Goal: Task Accomplishment & Management: Complete application form

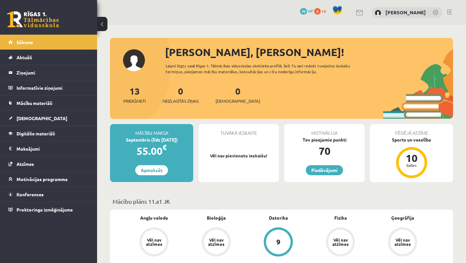
scroll to position [64, 0]
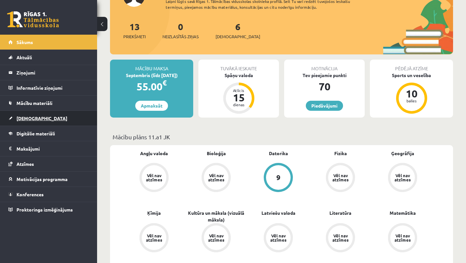
click at [54, 113] on link "[DEMOGRAPHIC_DATA]" at bounding box center [48, 118] width 81 height 15
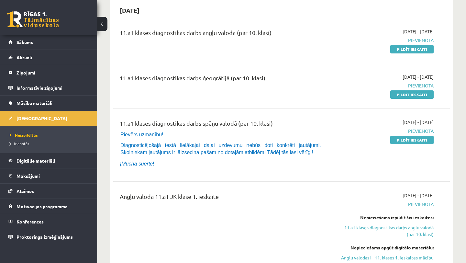
scroll to position [60, 0]
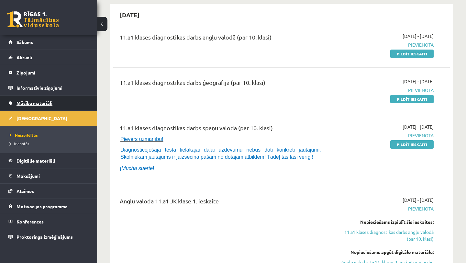
click at [49, 105] on link "Mācību materiāli" at bounding box center [48, 102] width 81 height 15
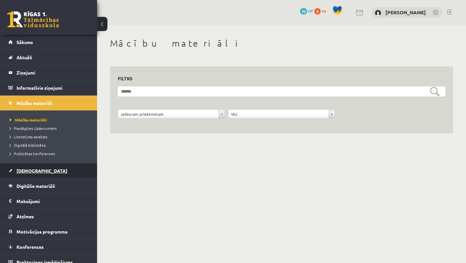
click at [44, 171] on link "[DEMOGRAPHIC_DATA]" at bounding box center [48, 170] width 81 height 15
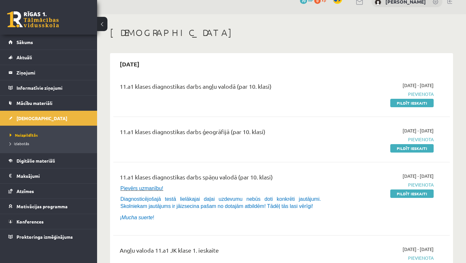
scroll to position [12, 0]
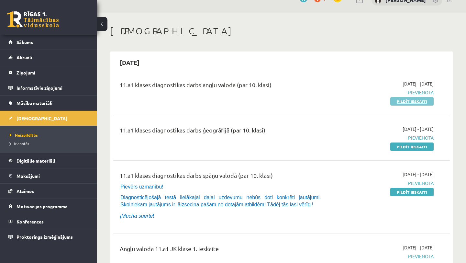
click at [419, 103] on link "Pildīt ieskaiti" at bounding box center [411, 101] width 43 height 8
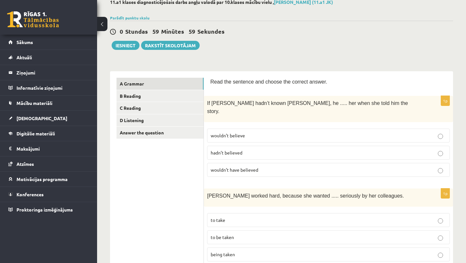
scroll to position [39, 0]
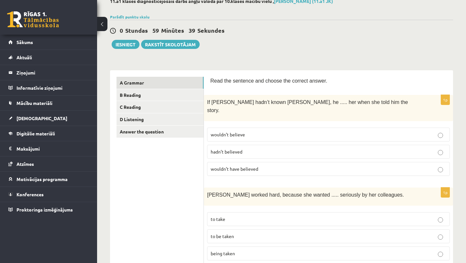
click at [279, 164] on label "wouldn’t have believed" at bounding box center [328, 169] width 243 height 14
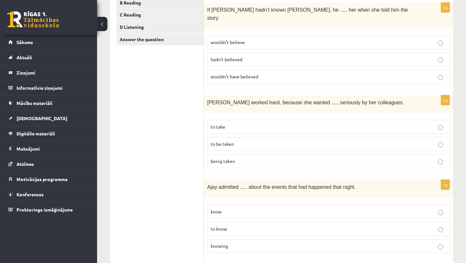
scroll to position [134, 0]
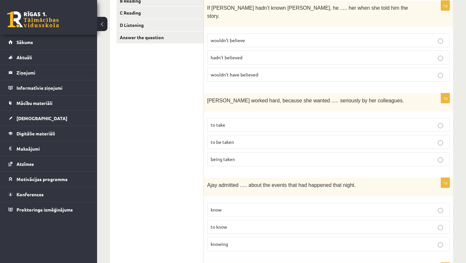
click at [282, 138] on p "to be taken" at bounding box center [328, 141] width 235 height 7
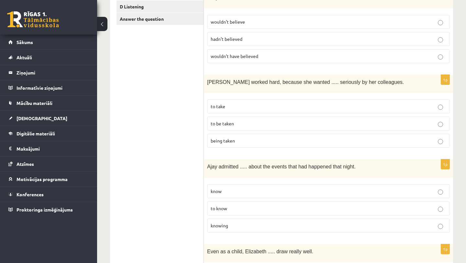
scroll to position [154, 0]
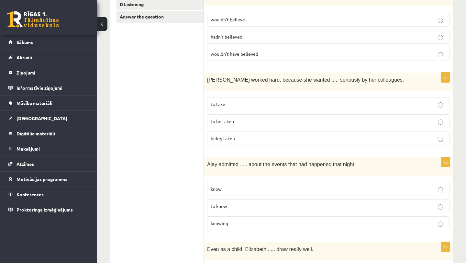
click at [252, 216] on label "knowing" at bounding box center [328, 223] width 243 height 14
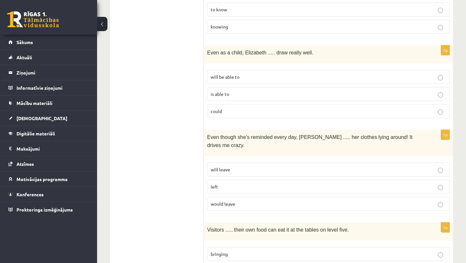
scroll to position [349, 0]
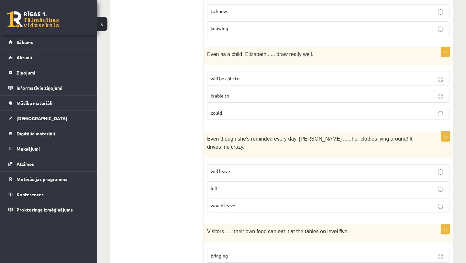
click at [276, 106] on label "could" at bounding box center [328, 113] width 243 height 14
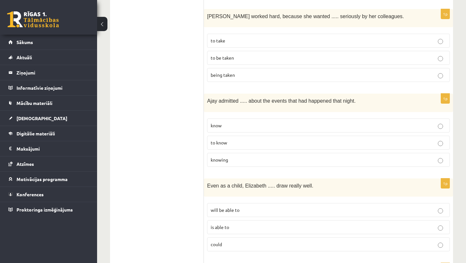
scroll to position [218, 0]
click at [297, 138] on p "to know" at bounding box center [328, 141] width 235 height 7
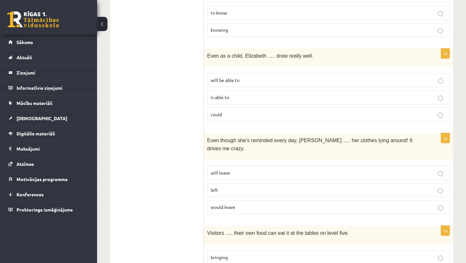
scroll to position [349, 0]
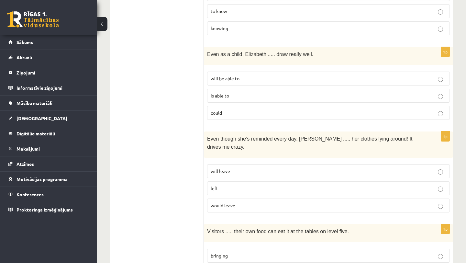
click at [282, 202] on p "would leave" at bounding box center [328, 205] width 235 height 7
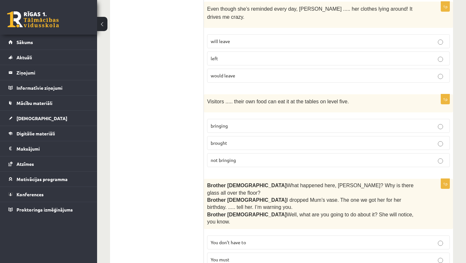
scroll to position [478, 0]
click at [274, 123] on p "bringing" at bounding box center [328, 126] width 235 height 7
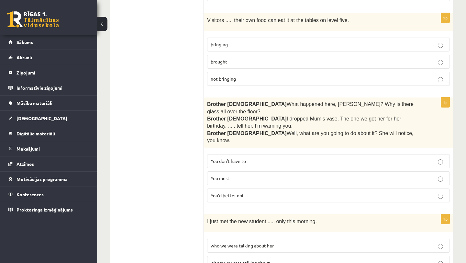
scroll to position [563, 0]
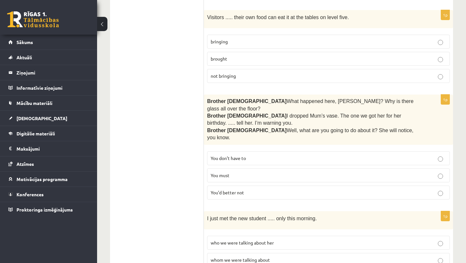
click at [263, 189] on p "You’d better not" at bounding box center [328, 192] width 235 height 7
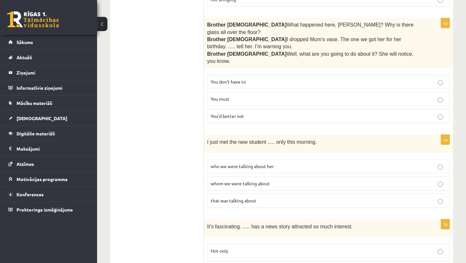
scroll to position [640, 0]
click at [263, 162] on span "who we were talking about her" at bounding box center [242, 165] width 63 height 6
click at [282, 176] on label "whom we were talking about" at bounding box center [328, 183] width 243 height 14
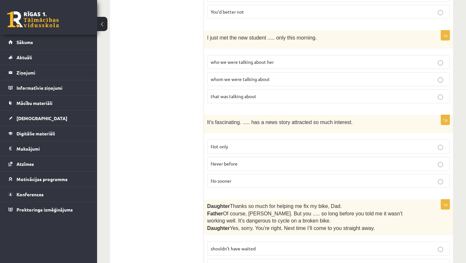
scroll to position [745, 0]
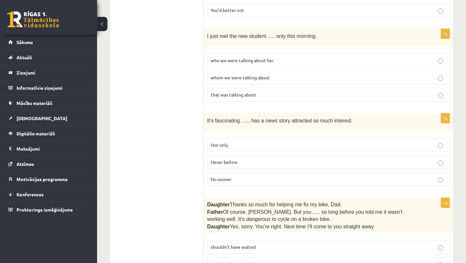
click at [271, 176] on p "No sooner" at bounding box center [328, 179] width 235 height 7
click at [276, 158] on p "Never before" at bounding box center [328, 161] width 235 height 7
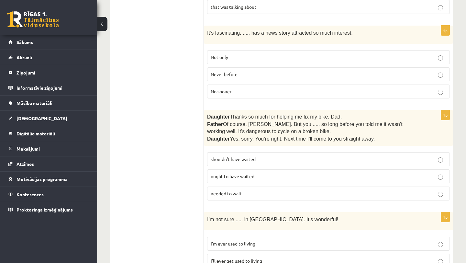
scroll to position [833, 0]
click at [277, 155] on p "shouldn’t have waited" at bounding box center [328, 158] width 235 height 7
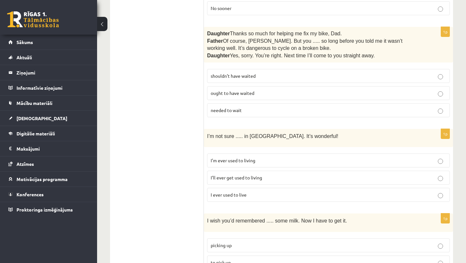
scroll to position [935, 0]
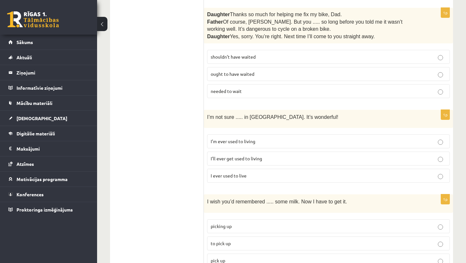
click at [278, 155] on p "I’ll ever get used to living" at bounding box center [328, 158] width 235 height 7
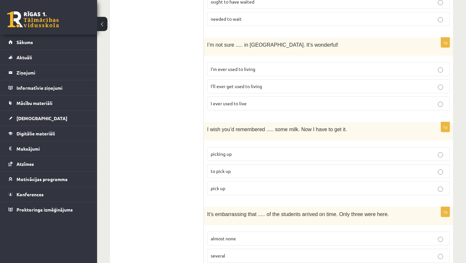
scroll to position [1013, 0]
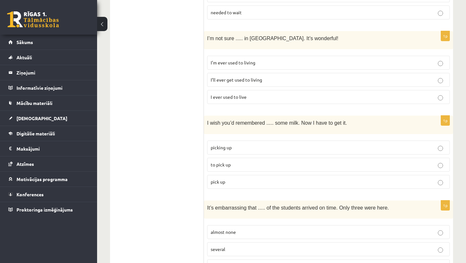
click at [275, 157] on label "to pick up" at bounding box center [328, 164] width 243 height 14
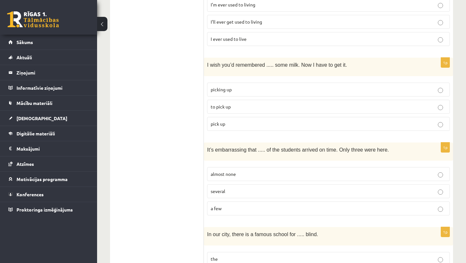
scroll to position [1080, 0]
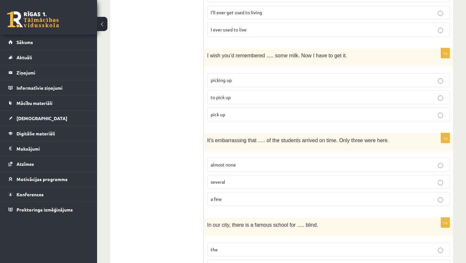
click at [275, 157] on label "almost none" at bounding box center [328, 164] width 243 height 14
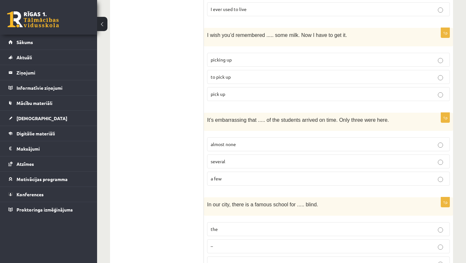
scroll to position [1102, 0]
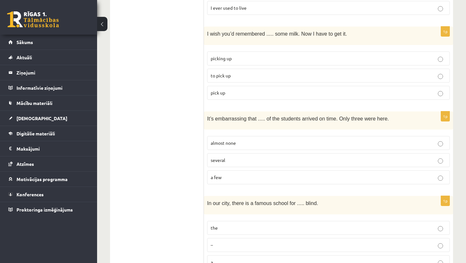
click at [275, 174] on p "a few" at bounding box center [328, 177] width 235 height 7
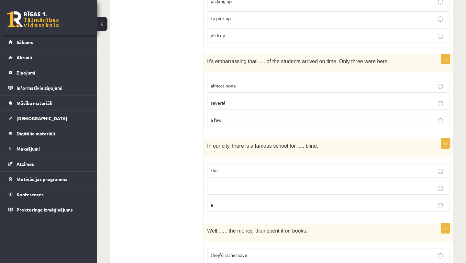
scroll to position [1167, 0]
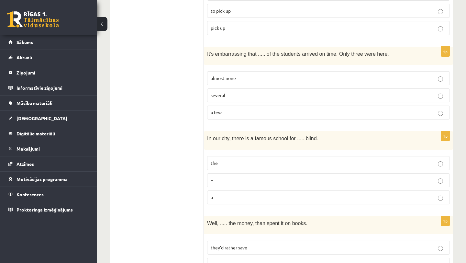
click at [267, 159] on p "the" at bounding box center [328, 162] width 235 height 7
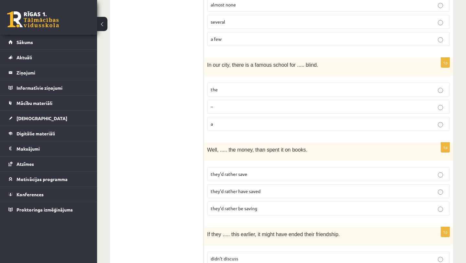
scroll to position [1242, 0]
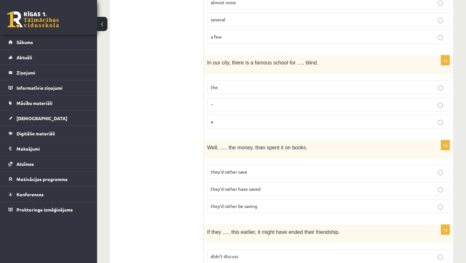
click at [270, 185] on p "they’d rather have saved" at bounding box center [328, 188] width 235 height 7
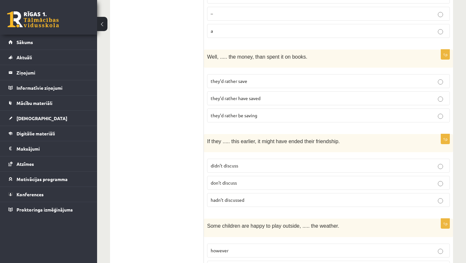
scroll to position [1333, 0]
click at [266, 196] on p "hadn’t discussed" at bounding box center [328, 199] width 235 height 7
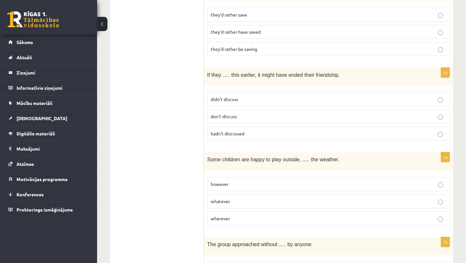
scroll to position [1406, 0]
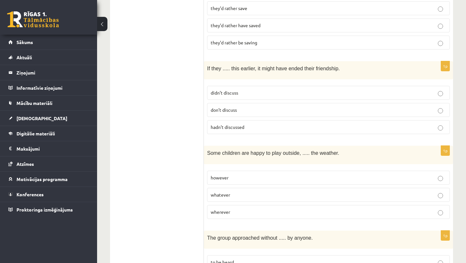
click at [270, 191] on p "whatever" at bounding box center [328, 194] width 235 height 7
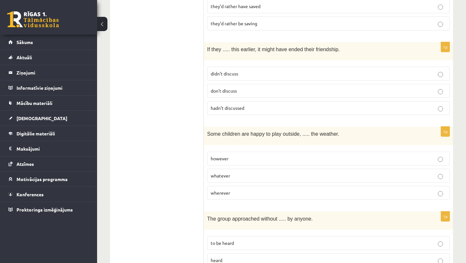
scroll to position [1426, 0]
click at [272, 154] on p "however" at bounding box center [328, 157] width 235 height 7
click at [309, 147] on fieldset "however whatever wherever" at bounding box center [328, 173] width 243 height 53
click at [307, 168] on label "whatever" at bounding box center [328, 175] width 243 height 14
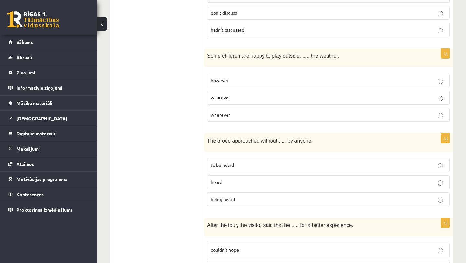
scroll to position [1504, 0]
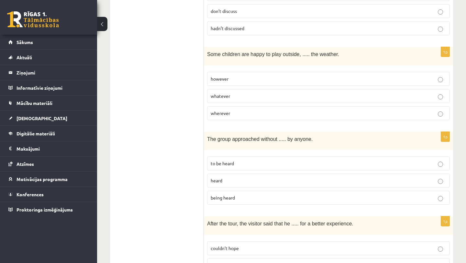
click at [291, 194] on p "being heard" at bounding box center [328, 197] width 235 height 7
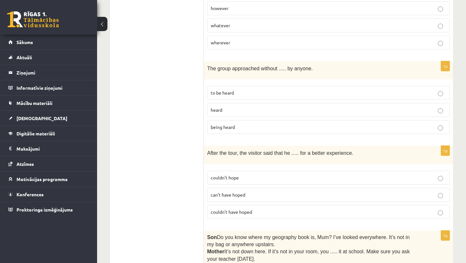
scroll to position [1575, 0]
click at [288, 208] on p "couldn’t have hoped" at bounding box center [328, 211] width 235 height 7
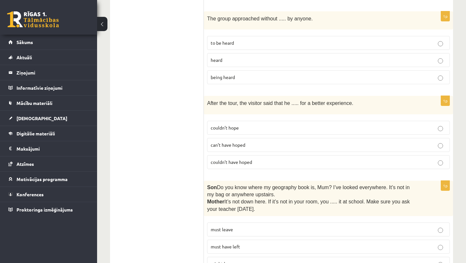
scroll to position [1626, 0]
click at [294, 238] on label "must have left" at bounding box center [328, 245] width 243 height 14
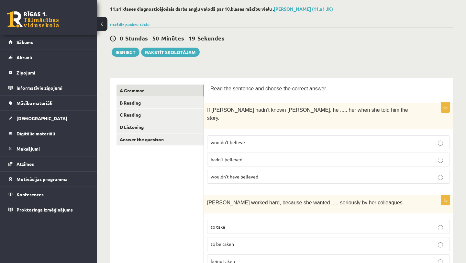
scroll to position [0, 0]
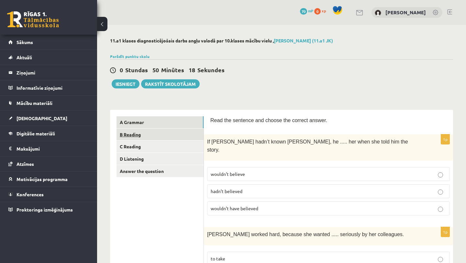
click at [153, 135] on link "B Reading" at bounding box center [159, 134] width 87 height 12
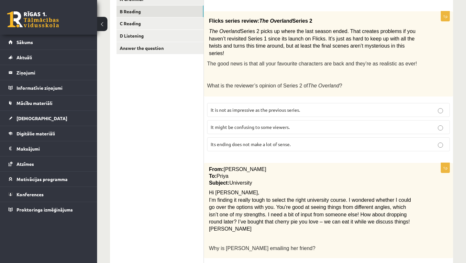
scroll to position [123, 0]
click at [316, 124] on p "It might be confusing to some viewers." at bounding box center [328, 126] width 235 height 7
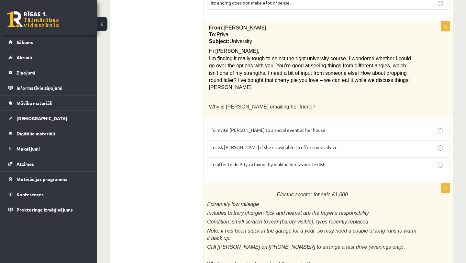
scroll to position [265, 0]
click at [329, 143] on p "To ask Priya if she is available to offer some advice" at bounding box center [328, 146] width 235 height 7
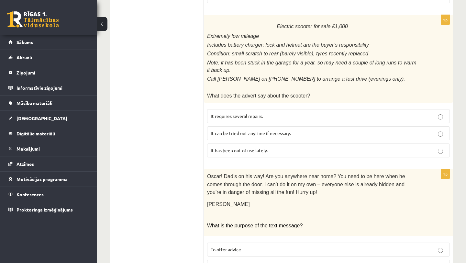
scroll to position [432, 0]
click at [326, 146] on p "It has been out of use lately." at bounding box center [328, 149] width 235 height 7
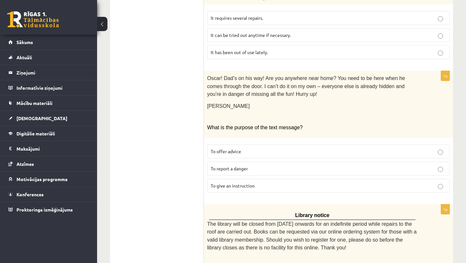
scroll to position [532, 0]
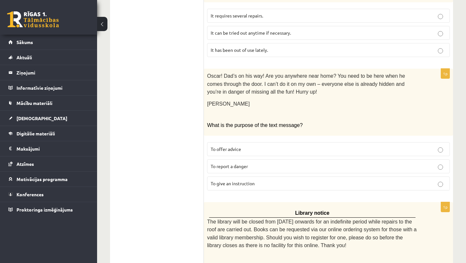
click at [316, 163] on p "To report a danger" at bounding box center [328, 166] width 235 height 7
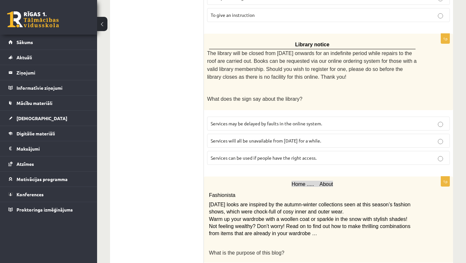
scroll to position [701, 0]
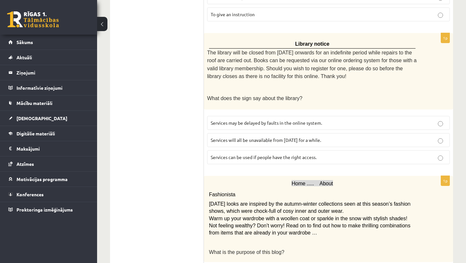
click at [330, 154] on p "Services can be used if people have the right access." at bounding box center [328, 157] width 235 height 7
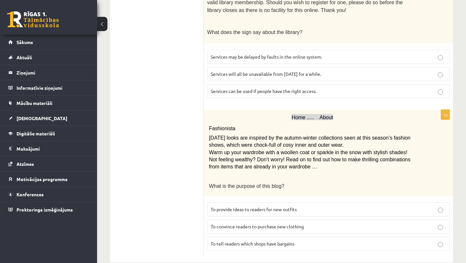
scroll to position [767, 0]
click at [329, 202] on label "To provide ideas to readers for new outfits" at bounding box center [328, 209] width 243 height 14
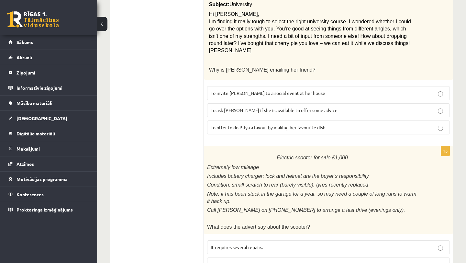
scroll to position [0, 0]
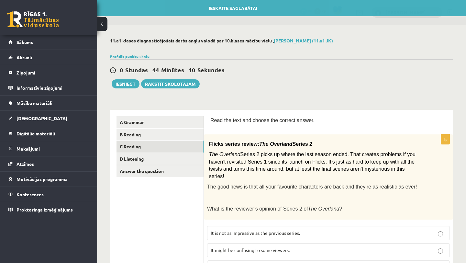
click at [152, 144] on link "C Reading" at bounding box center [159, 146] width 87 height 12
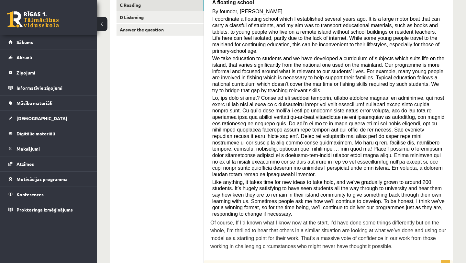
scroll to position [148, 0]
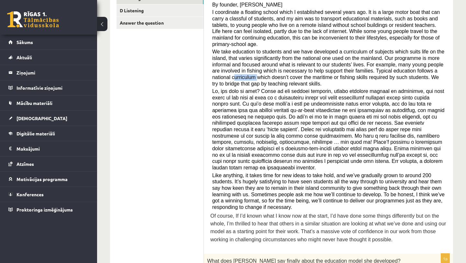
drag, startPoint x: 233, startPoint y: 76, endPoint x: 259, endPoint y: 79, distance: 25.6
click at [259, 79] on span "We take education to students and we have developed a curriculum of subjects wh…" at bounding box center [328, 67] width 232 height 37
drag, startPoint x: 232, startPoint y: 77, endPoint x: 254, endPoint y: 76, distance: 22.7
click at [254, 76] on span "We take education to students and we have developed a curriculum of subjects wh…" at bounding box center [328, 67] width 232 height 37
copy span "curriculum"
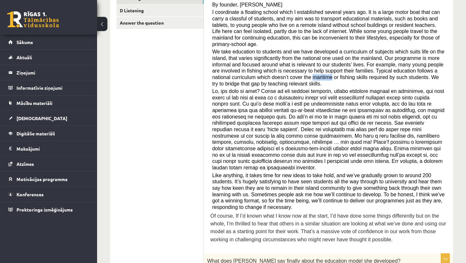
drag, startPoint x: 313, startPoint y: 77, endPoint x: 332, endPoint y: 77, distance: 19.1
click at [332, 77] on span "We take education to students and we have developed a curriculum of subjects wh…" at bounding box center [328, 67] width 232 height 37
copy span "maritime"
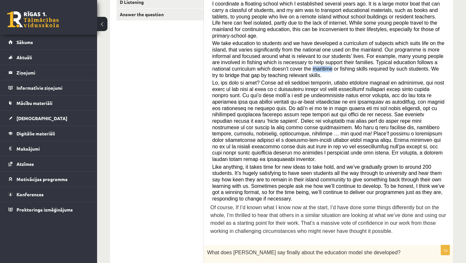
scroll to position [166, 0]
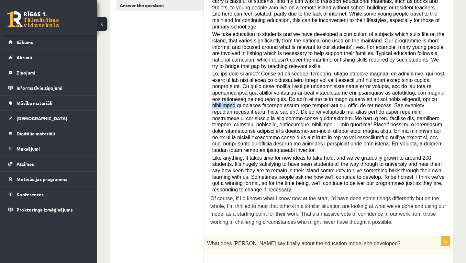
drag, startPoint x: 211, startPoint y: 105, endPoint x: 230, endPoint y: 106, distance: 18.8
click at [230, 106] on div "Read the article about an unusual school and choose the correct answer for each…" at bounding box center [328, 90] width 236 height 279
copy span "facilitate"
click at [221, 71] on span at bounding box center [328, 112] width 232 height 82
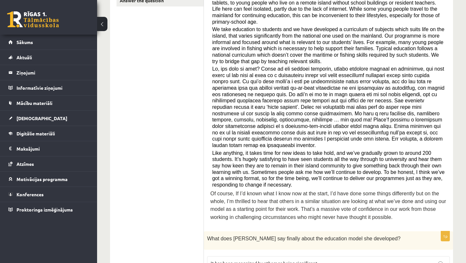
scroll to position [174, 0]
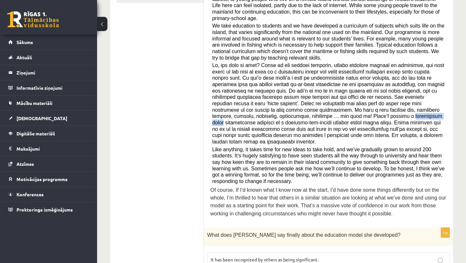
drag, startPoint x: 364, startPoint y: 116, endPoint x: 396, endPoint y: 116, distance: 32.3
click at [396, 116] on span at bounding box center [328, 103] width 232 height 82
copy span "relatively brief"
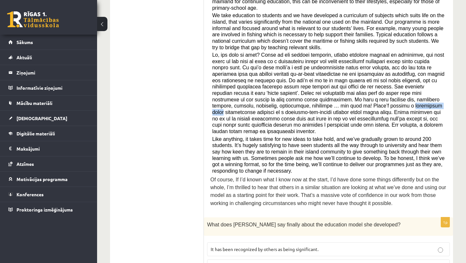
scroll to position [185, 0]
drag, startPoint x: 232, startPoint y: 149, endPoint x: 243, endPoint y: 149, distance: 10.7
click at [243, 149] on span "Like anything, it takes time for new ideas to take hold, and we’ve gradually gr…" at bounding box center [328, 154] width 232 height 37
copy span "keen"
click at [307, 165] on span "Like anything, it takes time for new ideas to take hold, and we’ve gradually gr…" at bounding box center [328, 154] width 232 height 37
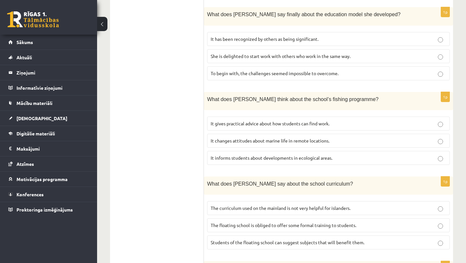
scroll to position [394, 0]
click at [427, 157] on p "It informs students about developments in ecological areas." at bounding box center [328, 158] width 235 height 7
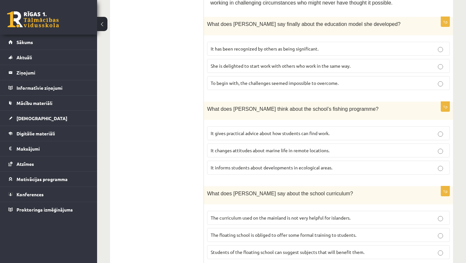
scroll to position [385, 0]
click at [398, 146] on p "It changes attitudes about marine life in remote locations." at bounding box center [328, 149] width 235 height 7
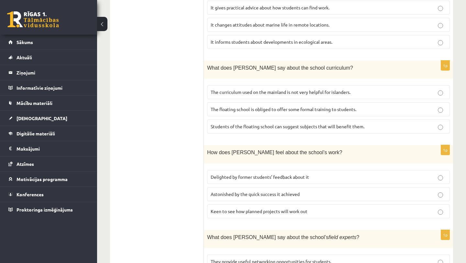
scroll to position [511, 0]
click at [359, 107] on p "The floating school is obliged to offer some formal training to students." at bounding box center [328, 108] width 235 height 7
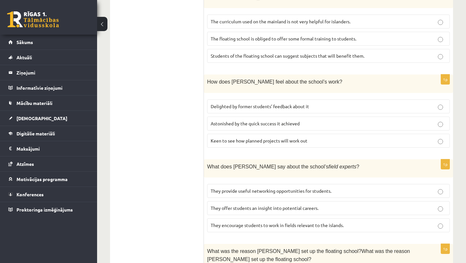
scroll to position [580, 0]
click at [354, 117] on label "Astonished by the quick success it achieved" at bounding box center [328, 124] width 243 height 14
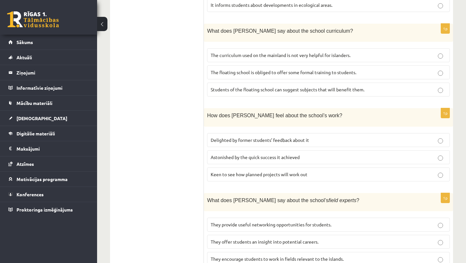
scroll to position [661, 0]
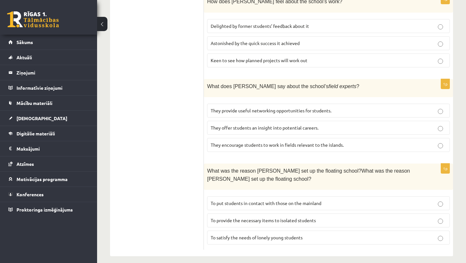
click at [332, 234] on p "To satisfy the needs of lonely young students" at bounding box center [328, 237] width 235 height 7
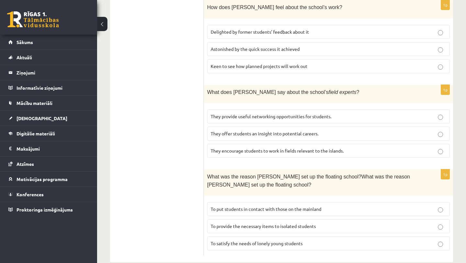
scroll to position [655, 0]
click at [374, 120] on fieldset "They provide useful networking opportunities for students. They offer students …" at bounding box center [328, 132] width 243 height 53
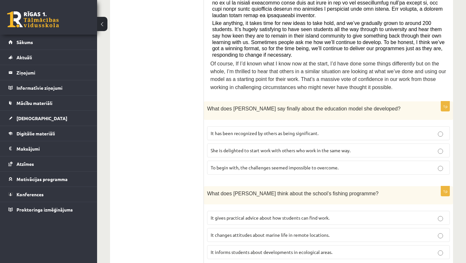
scroll to position [313, 0]
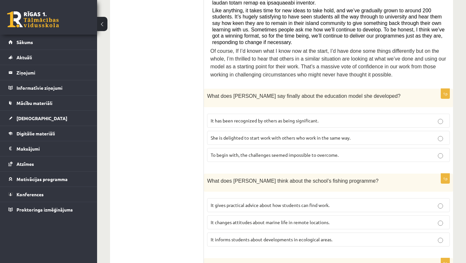
click at [388, 152] on p "To begin with, the challenges seemed impossible to overcome." at bounding box center [328, 154] width 235 height 7
click at [377, 118] on p "It has been recognized by others as being significant." at bounding box center [328, 120] width 235 height 7
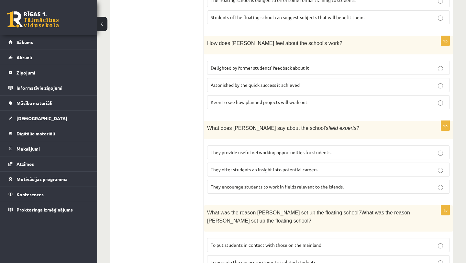
scroll to position [633, 0]
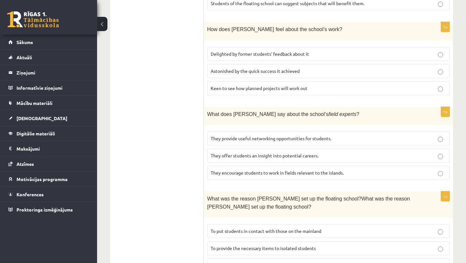
click at [376, 152] on p "They offer students an insight into potential careers." at bounding box center [328, 155] width 235 height 7
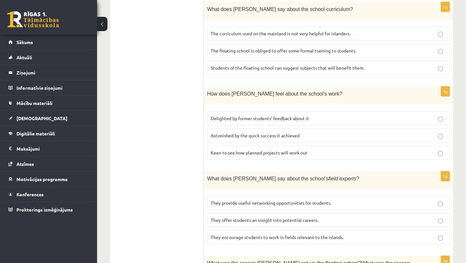
scroll to position [568, 0]
click at [377, 115] on p "Delighted by former students’ feedback about it" at bounding box center [328, 118] width 235 height 7
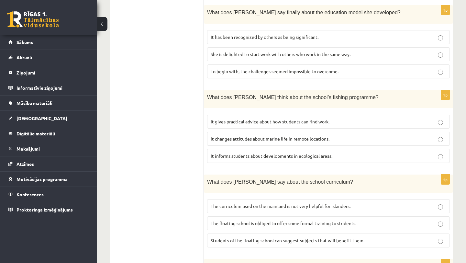
scroll to position [396, 0]
click at [388, 153] on p "It informs students about developments in ecological areas." at bounding box center [328, 156] width 235 height 7
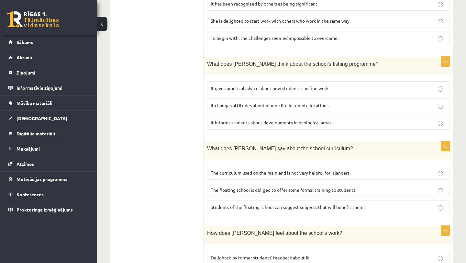
scroll to position [431, 0]
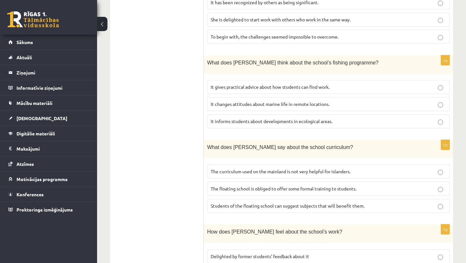
click at [383, 168] on p "The curriculum used on the mainland is not very helpful for islanders." at bounding box center [328, 171] width 235 height 7
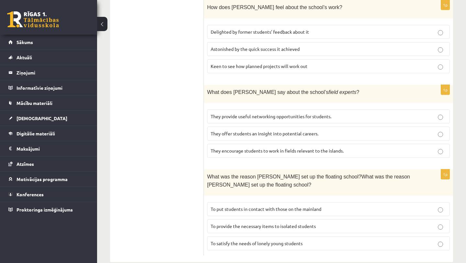
scroll to position [661, 0]
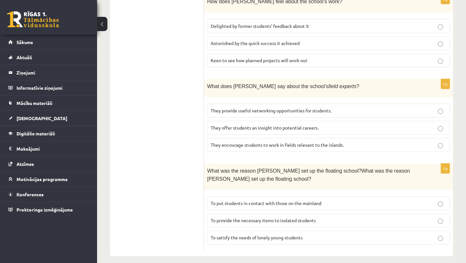
click at [384, 217] on p "To provide the necessary items to isolated students" at bounding box center [328, 220] width 235 height 7
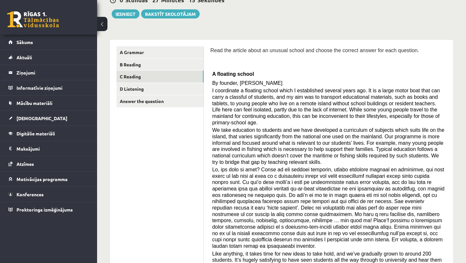
scroll to position [0, 0]
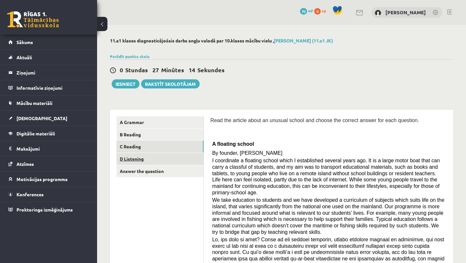
click at [187, 160] on link "D Listening" at bounding box center [159, 159] width 87 height 12
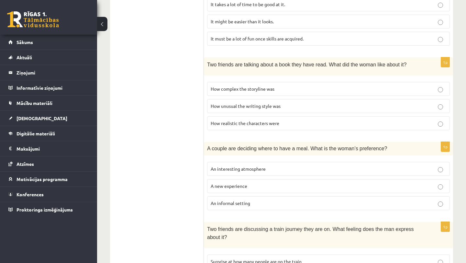
scroll to position [196, 0]
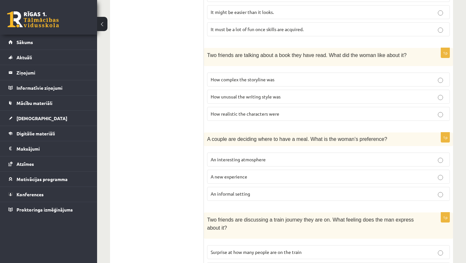
click at [312, 194] on p "An informal setting" at bounding box center [328, 193] width 235 height 7
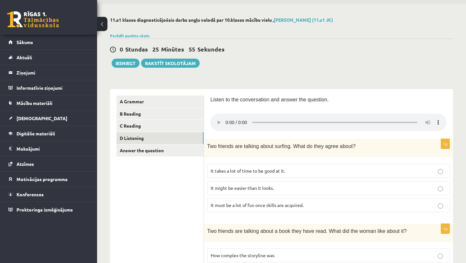
scroll to position [21, 0]
click at [322, 168] on p "It takes a lot of time to be good at it." at bounding box center [328, 170] width 235 height 7
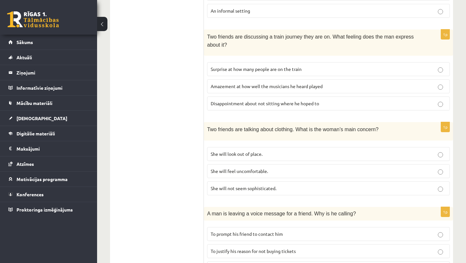
scroll to position [413, 0]
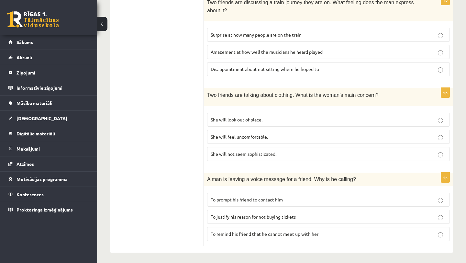
click at [391, 199] on p "To prompt his friend to contact him" at bounding box center [328, 199] width 235 height 7
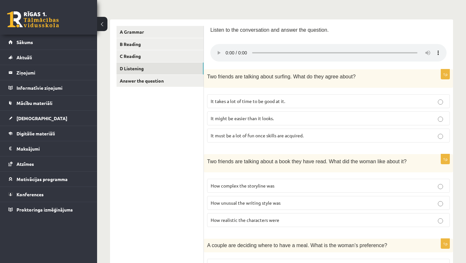
scroll to position [90, 0]
click at [292, 188] on label "How complex the storyline was" at bounding box center [328, 186] width 243 height 14
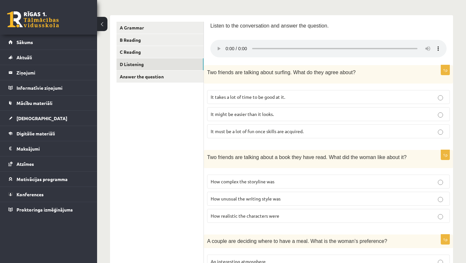
scroll to position [96, 0]
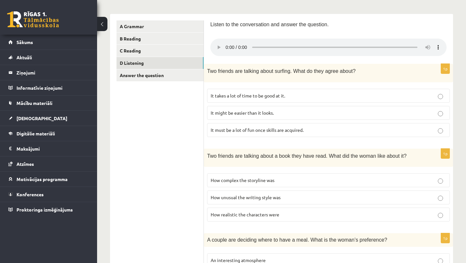
click at [299, 217] on label "How realistic the characters were" at bounding box center [328, 214] width 243 height 14
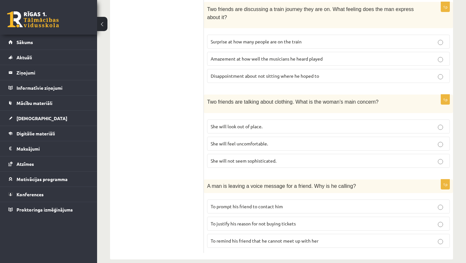
scroll to position [407, 0]
click at [308, 119] on label "She will look out of place." at bounding box center [328, 126] width 243 height 14
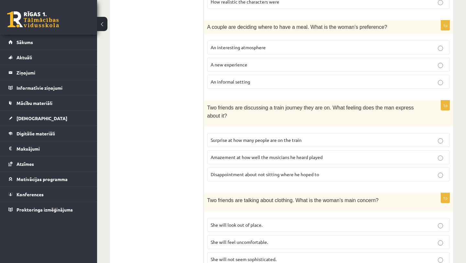
scroll to position [309, 0]
click at [308, 136] on p "Surprise at how many people are on the train" at bounding box center [328, 139] width 235 height 7
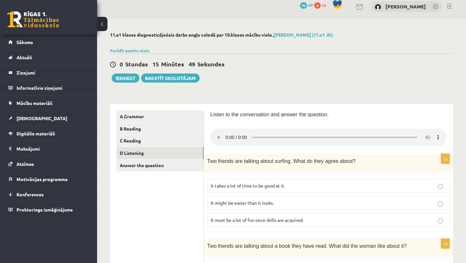
scroll to position [0, 0]
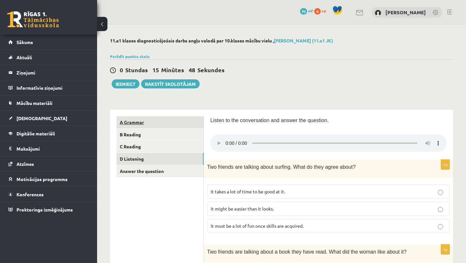
click at [171, 123] on link "A Grammar" at bounding box center [159, 122] width 87 height 12
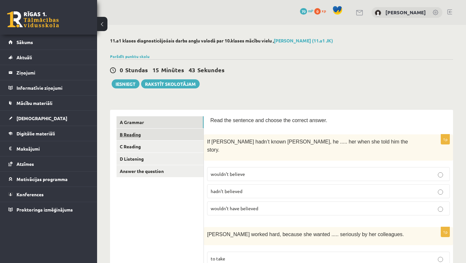
click at [157, 133] on link "B Reading" at bounding box center [159, 134] width 87 height 12
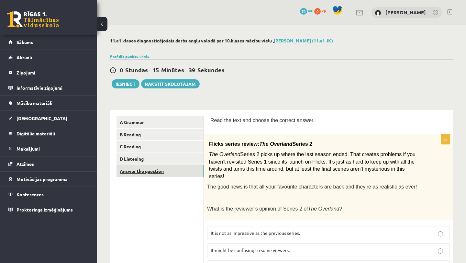
click at [169, 172] on link "Answer the question" at bounding box center [159, 171] width 87 height 12
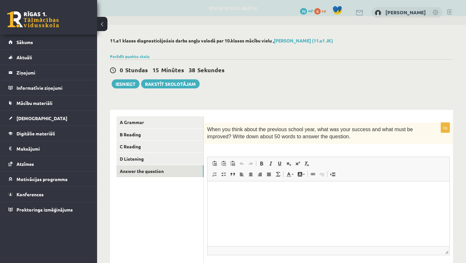
click at [312, 164] on span "Treknraksts Klaviatūras saīsne Komanda+B Slīpraksts Klaviatūras saīsne Komanda+…" at bounding box center [285, 164] width 56 height 11
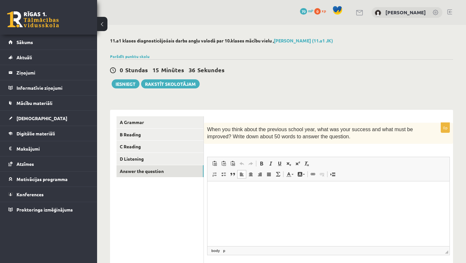
click at [359, 198] on html at bounding box center [328, 191] width 242 height 20
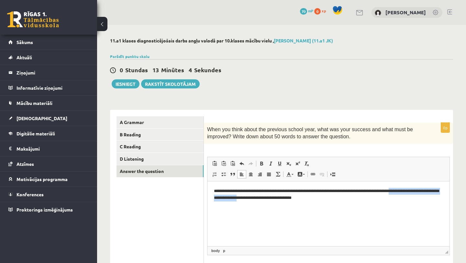
drag, startPoint x: 415, startPoint y: 191, endPoint x: 272, endPoint y: 198, distance: 142.4
click at [272, 198] on p "**********" at bounding box center [328, 194] width 229 height 14
click at [342, 200] on p "**********" at bounding box center [328, 194] width 229 height 14
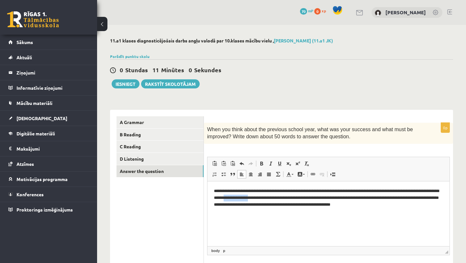
drag, startPoint x: 277, startPoint y: 199, endPoint x: 251, endPoint y: 198, distance: 26.2
click at [251, 198] on p "**********" at bounding box center [328, 197] width 229 height 20
click at [398, 204] on p "**********" at bounding box center [328, 197] width 229 height 20
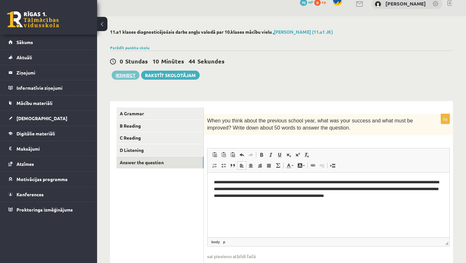
click at [129, 72] on button "Iesniegt" at bounding box center [126, 74] width 28 height 9
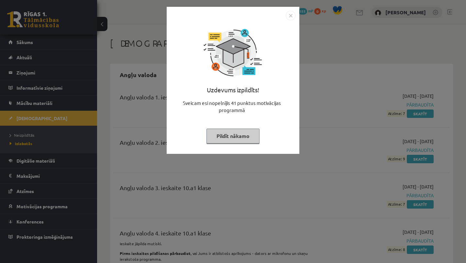
click at [230, 140] on button "Pildīt nākamo" at bounding box center [232, 135] width 53 height 15
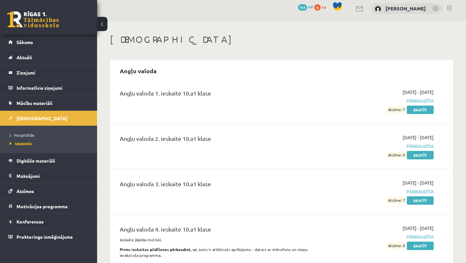
scroll to position [5, 0]
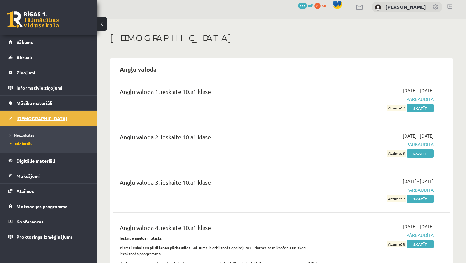
click at [47, 116] on link "[DEMOGRAPHIC_DATA]" at bounding box center [48, 118] width 81 height 15
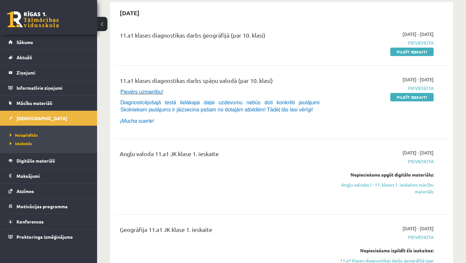
scroll to position [60, 0]
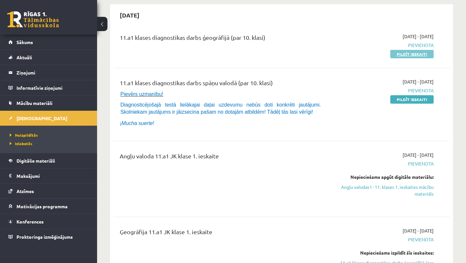
click at [400, 57] on link "Pildīt ieskaiti" at bounding box center [411, 54] width 43 height 8
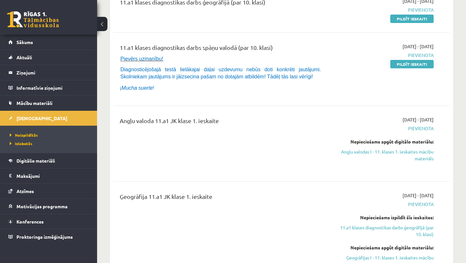
scroll to position [0, 0]
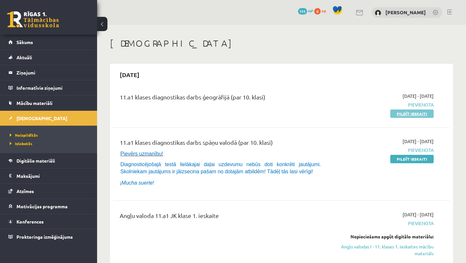
click at [398, 112] on link "Pildīt ieskaiti" at bounding box center [411, 113] width 43 height 8
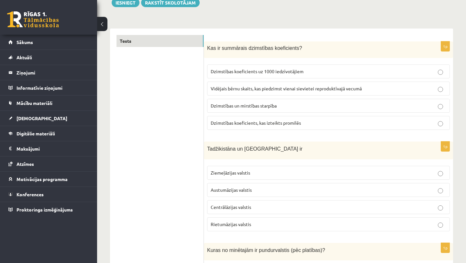
scroll to position [81, 0]
click at [288, 203] on label "Centrālāzijas valstis" at bounding box center [328, 207] width 243 height 14
drag, startPoint x: 207, startPoint y: 49, endPoint x: 303, endPoint y: 47, distance: 96.1
click at [303, 47] on p "Kas ir summārais dzimstības koeficients?" at bounding box center [312, 47] width 210 height 7
click at [318, 47] on p "Kas ir summārais dzimstības koeficients?" at bounding box center [312, 47] width 210 height 7
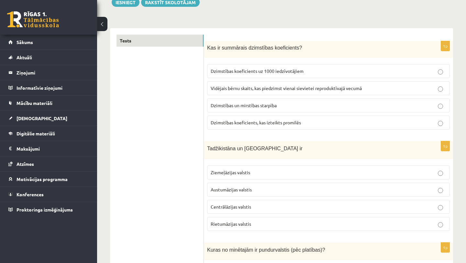
click at [319, 65] on label "Dzimstības koeficients uz 1000 iedzīvotājiem" at bounding box center [328, 71] width 243 height 14
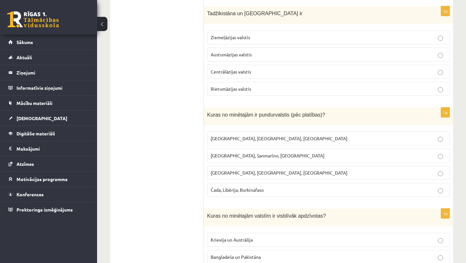
scroll to position [217, 0]
click at [301, 155] on p "[GEOGRAPHIC_DATA], Sanmarīno, [GEOGRAPHIC_DATA]" at bounding box center [328, 154] width 235 height 7
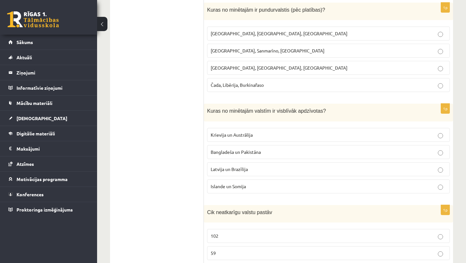
scroll to position [322, 0]
click at [305, 130] on label "Krievija un Austrālija" at bounding box center [328, 134] width 243 height 14
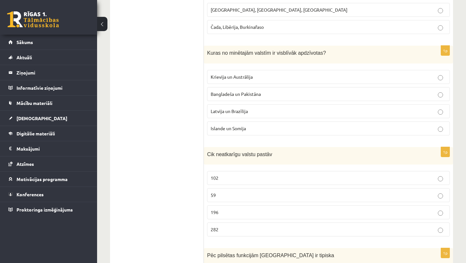
scroll to position [382, 0]
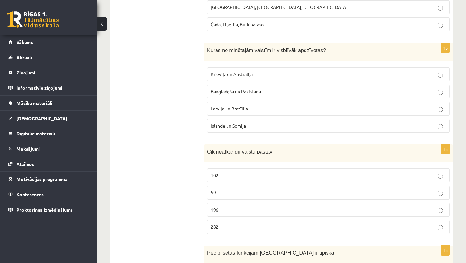
click at [273, 208] on p "196" at bounding box center [328, 209] width 235 height 7
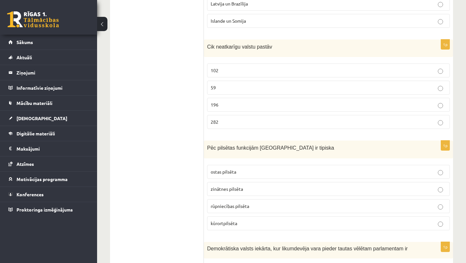
scroll to position [497, 0]
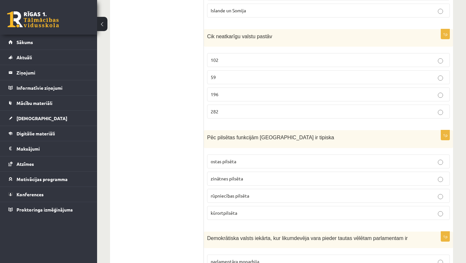
click at [260, 214] on p "kūrortpilsēta" at bounding box center [328, 212] width 235 height 7
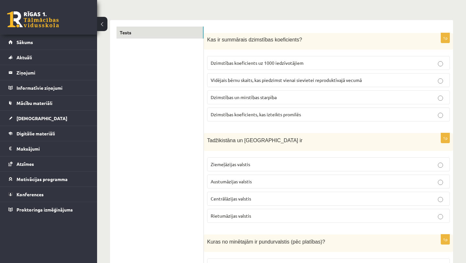
scroll to position [88, 0]
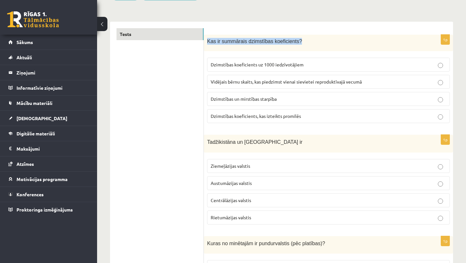
drag, startPoint x: 207, startPoint y: 41, endPoint x: 303, endPoint y: 42, distance: 95.4
click at [303, 42] on p "Kas ir summārais dzimstības koeficients?" at bounding box center [312, 41] width 210 height 7
copy span "Kas ir summārais dzimstības koeficients?"
click at [308, 113] on p "Dzimstības koeficients, kas izteikts promilēs" at bounding box center [328, 116] width 235 height 7
click at [365, 68] on label "Dzimstības koeficients uz 1000 iedzīvotājiem" at bounding box center [328, 65] width 243 height 14
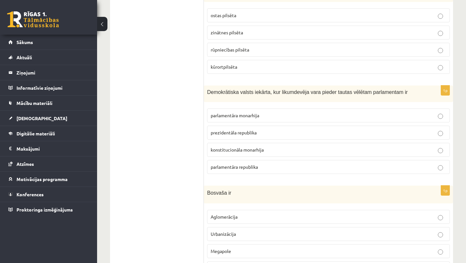
scroll to position [643, 0]
click at [339, 163] on p "parlamentāra republika" at bounding box center [328, 166] width 235 height 7
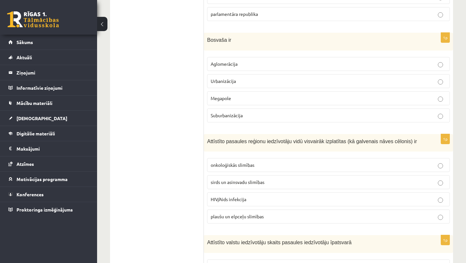
scroll to position [793, 0]
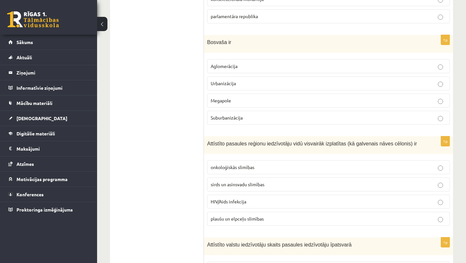
drag, startPoint x: 208, startPoint y: 42, endPoint x: 208, endPoint y: 39, distance: 3.6
click at [208, 39] on span "Bosvaša ir" at bounding box center [219, 41] width 24 height 5
drag, startPoint x: 207, startPoint y: 41, endPoint x: 260, endPoint y: 117, distance: 92.7
click at [260, 117] on div "1p Bosvaša ir Aglomerācija Urbanizācija Megapole Suburbanizācija" at bounding box center [328, 82] width 249 height 95
click at [332, 51] on div "Bosvaša ir" at bounding box center [328, 44] width 249 height 18
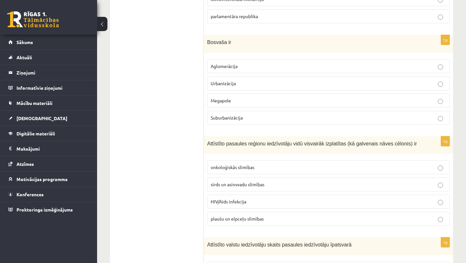
click at [299, 96] on label "Megapole" at bounding box center [328, 100] width 243 height 14
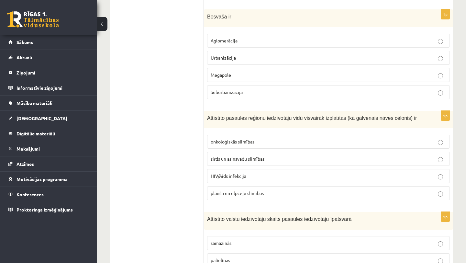
scroll to position [819, 0]
click at [299, 162] on p "sirds un asinsvadu slimības" at bounding box center [328, 158] width 235 height 7
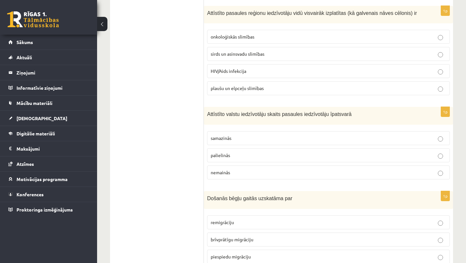
scroll to position [925, 0]
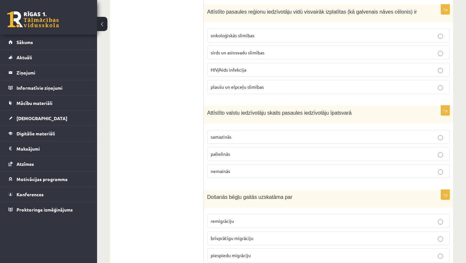
click at [295, 144] on label "samazinās" at bounding box center [328, 137] width 243 height 14
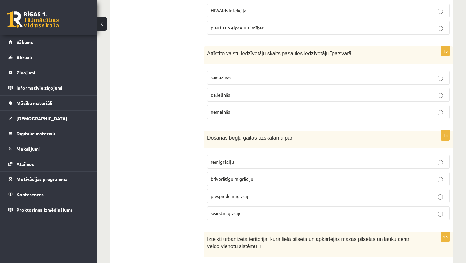
scroll to position [986, 0]
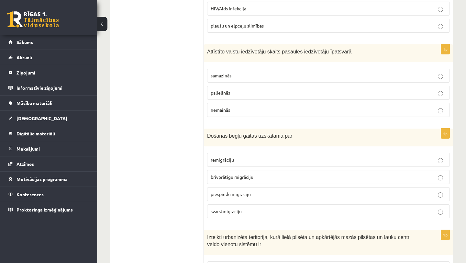
click at [290, 197] on p "piespiedu migrāciju" at bounding box center [328, 193] width 235 height 7
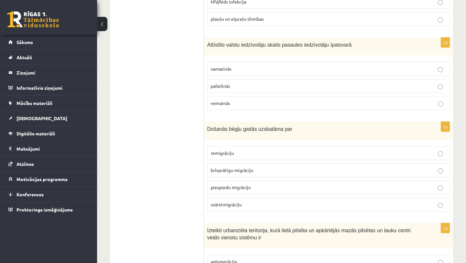
scroll to position [992, 0]
click at [288, 90] on p "palielinās" at bounding box center [328, 86] width 235 height 7
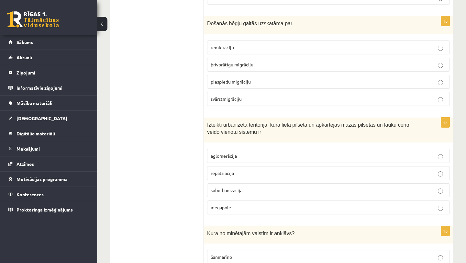
scroll to position [1100, 0]
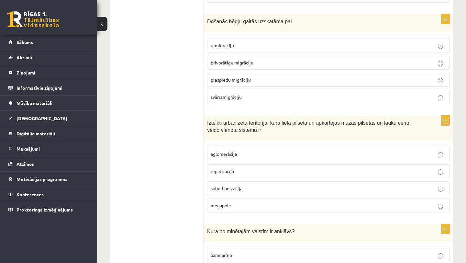
click at [272, 157] on p "aglomerācija" at bounding box center [328, 153] width 235 height 7
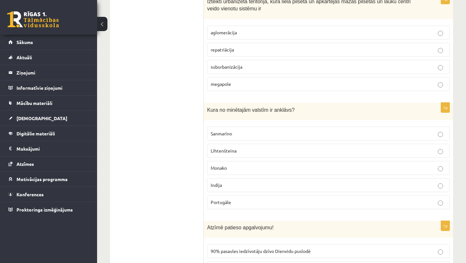
scroll to position [1228, 0]
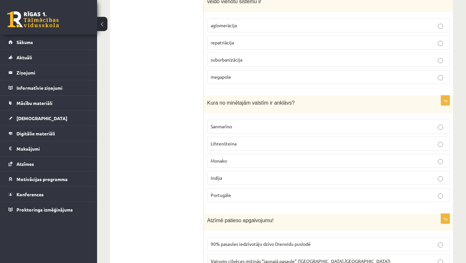
click at [275, 147] on p "Lihtenšteina" at bounding box center [328, 143] width 235 height 7
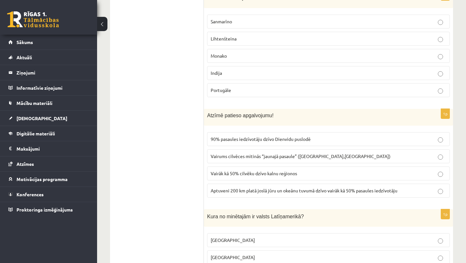
scroll to position [1335, 0]
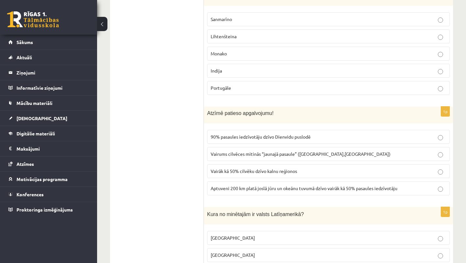
click at [326, 140] on p "90% pasaules iedzīvotāju dzīvo Dienvidu puslodē" at bounding box center [328, 136] width 235 height 7
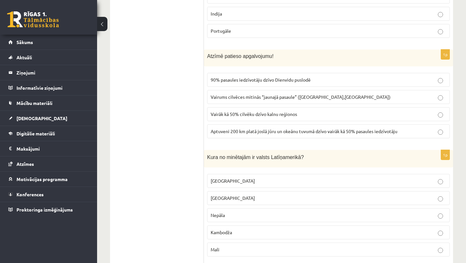
scroll to position [1396, 0]
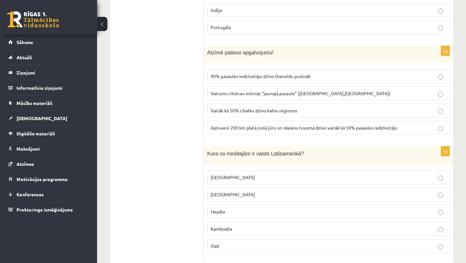
click at [348, 97] on p "Vairums cilvēces mitinās “jaunajā pasaule” (Amerika,Austrālija)" at bounding box center [328, 93] width 235 height 7
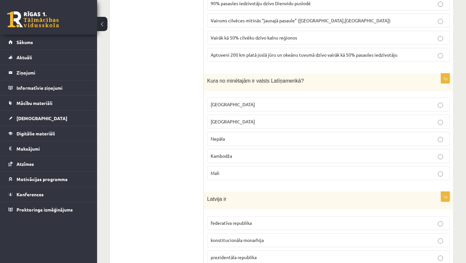
scroll to position [1470, 0]
click at [300, 105] on label "Meksika" at bounding box center [328, 103] width 243 height 14
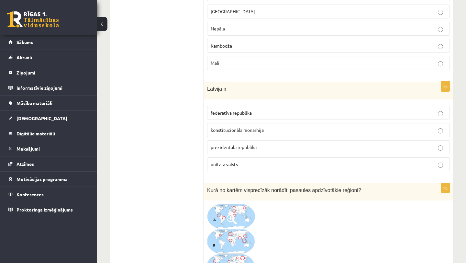
scroll to position [1579, 0]
click at [279, 167] on p "unitāra valsts" at bounding box center [328, 163] width 235 height 7
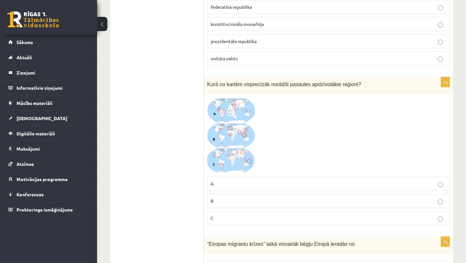
scroll to position [1686, 0]
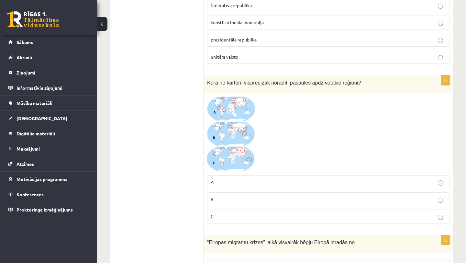
click at [238, 119] on img at bounding box center [231, 133] width 49 height 75
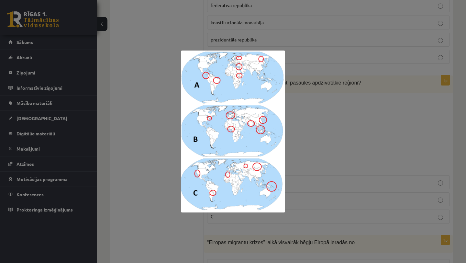
scroll to position [1689, 0]
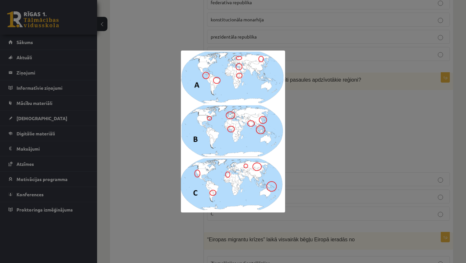
click at [404, 158] on div at bounding box center [233, 131] width 466 height 263
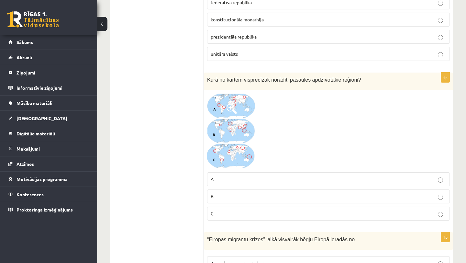
click at [237, 200] on p "B" at bounding box center [328, 196] width 235 height 7
click at [239, 116] on img at bounding box center [231, 130] width 49 height 75
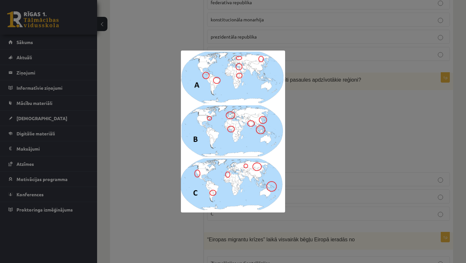
click at [333, 116] on div at bounding box center [233, 131] width 466 height 263
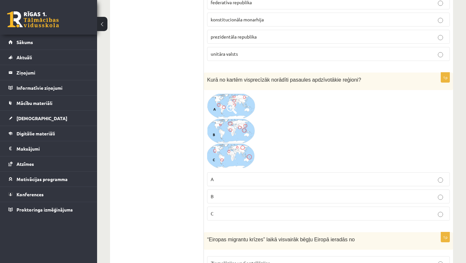
click at [225, 137] on img at bounding box center [231, 130] width 49 height 75
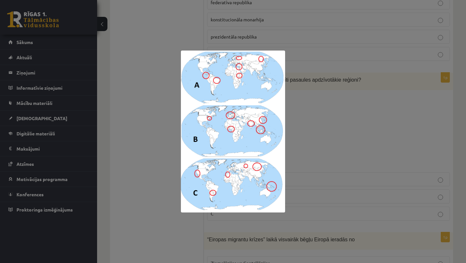
click at [321, 146] on div at bounding box center [233, 131] width 466 height 263
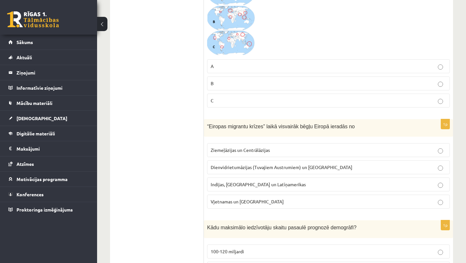
scroll to position [1802, 0]
drag, startPoint x: 209, startPoint y: 132, endPoint x: 368, endPoint y: 137, distance: 159.5
click at [369, 136] on div "“Eiropas migrantu krīzes” laikā visvairāk bēgļu Eiropā ieradās no" at bounding box center [328, 128] width 249 height 18
copy span "Eiropas migrantu krīzes” laikā visvairāk bēgļu Eiropā ieradās no"
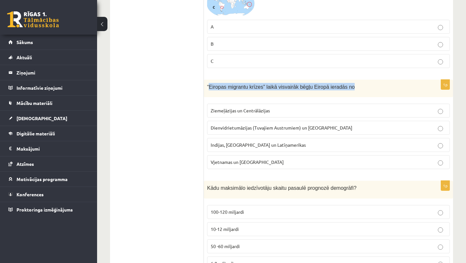
scroll to position [1843, 0]
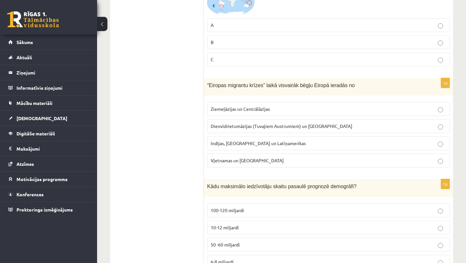
click at [315, 205] on div "1p Kādu maksimālo iedzīvotāju skaitu pasaulē prognozē demogrāfi? 100-120 miljar…" at bounding box center [328, 226] width 249 height 95
click at [346, 129] on p "Dienvidrietumāzijas (Tuvajiem Austrumiem) un Āfrikas" at bounding box center [328, 126] width 235 height 7
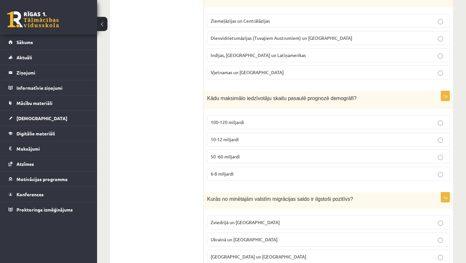
scroll to position [1931, 0]
drag, startPoint x: 206, startPoint y: 103, endPoint x: 370, endPoint y: 103, distance: 164.0
click at [371, 103] on div "Kādu maksimālo iedzīvotāju skaitu pasaulē prognozē demogrāfi?" at bounding box center [328, 99] width 249 height 18
copy span "Kādu maksimālo iedzīvotāju skaitu pasaulē prognozē demogrāfi?"
click at [241, 146] on label "10-12 miljardi" at bounding box center [328, 139] width 243 height 14
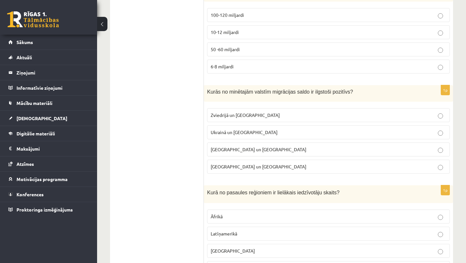
scroll to position [2037, 0]
click at [282, 119] on p "Zviedrijā un ASV" at bounding box center [328, 115] width 235 height 7
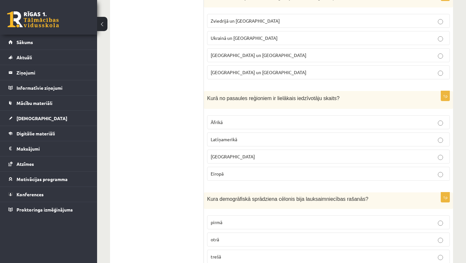
scroll to position [2133, 0]
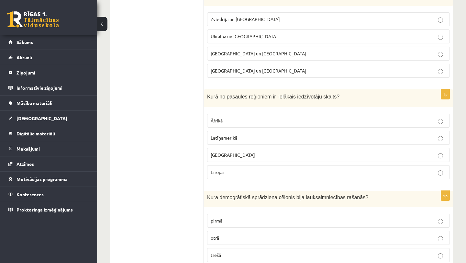
click at [286, 124] on p "Āfrikā" at bounding box center [328, 120] width 235 height 7
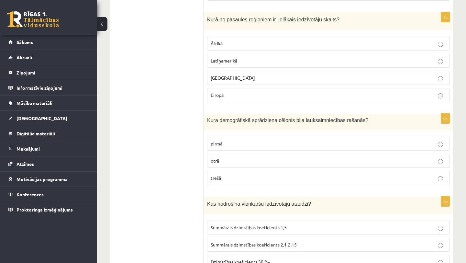
scroll to position [2210, 0]
click at [300, 147] on p "pirmā" at bounding box center [328, 143] width 235 height 7
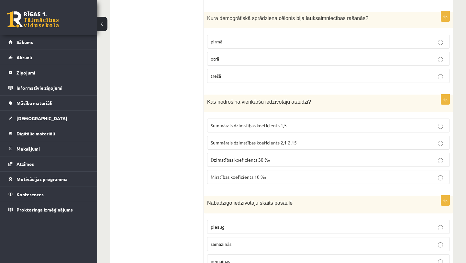
scroll to position [2314, 0]
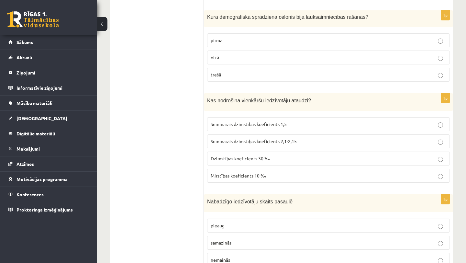
click at [303, 145] on p "Summārais dzimstības koeficients 2,1-2,15" at bounding box center [328, 141] width 235 height 7
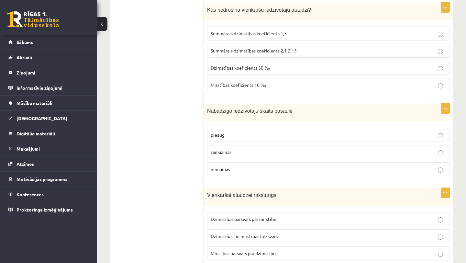
scroll to position [2406, 0]
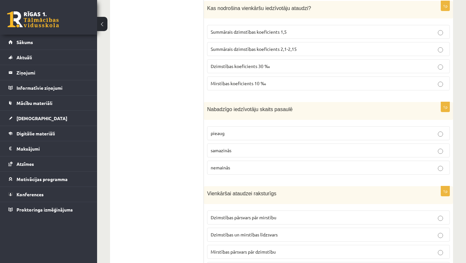
click at [298, 134] on label "pieaug" at bounding box center [328, 133] width 243 height 14
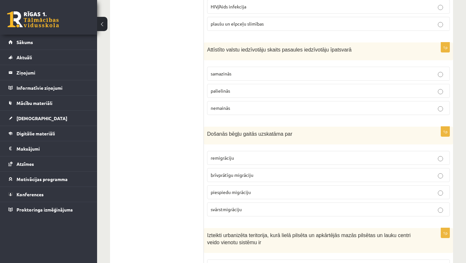
scroll to position [986, 0]
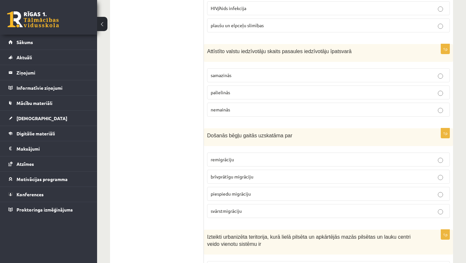
click at [302, 79] on p "samazinās" at bounding box center [328, 75] width 235 height 7
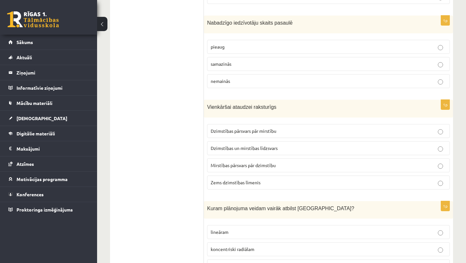
scroll to position [2493, 0]
click at [304, 150] on p "Dzimstības un mirstības līdzsvars" at bounding box center [328, 147] width 235 height 7
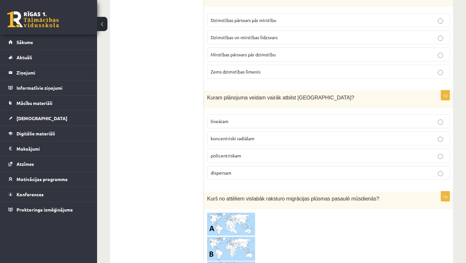
scroll to position [2604, 0]
click at [291, 141] on p "koncentriski radiālam" at bounding box center [328, 137] width 235 height 7
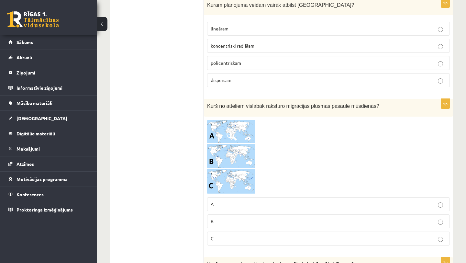
scroll to position [2706, 0]
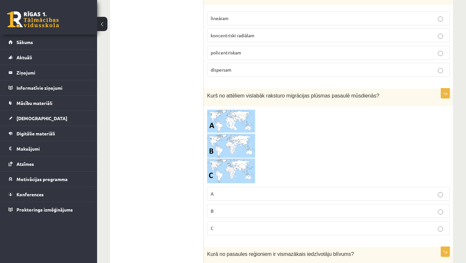
click at [234, 155] on img at bounding box center [231, 146] width 49 height 74
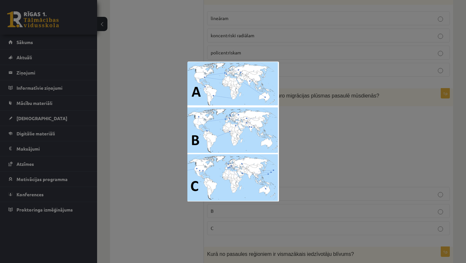
click at [293, 162] on div at bounding box center [233, 131] width 466 height 263
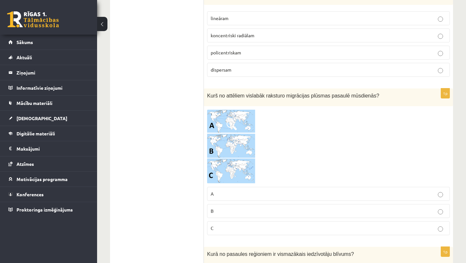
click at [306, 235] on label "C" at bounding box center [328, 228] width 243 height 14
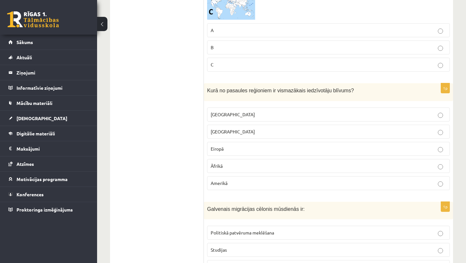
scroll to position [2870, 0]
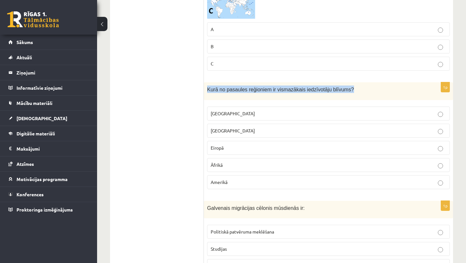
drag, startPoint x: 206, startPoint y: 95, endPoint x: 371, endPoint y: 97, distance: 164.6
click at [371, 97] on div "Kurā no pasaules reģioniem ir vismazākais iedzīvotāju blīvums?" at bounding box center [328, 91] width 249 height 18
copy span "Kurā no pasaules reģioniem ir vismazākais iedzīvotāju blīvums?"
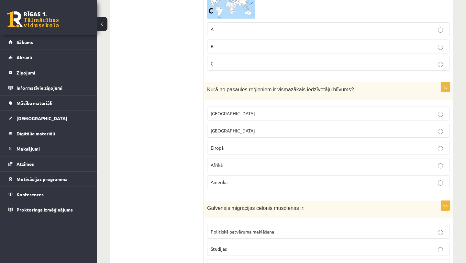
click at [205, 92] on div "Kurā no pasaules reģioniem ir vismazākais iedzīvotāju blīvums?" at bounding box center [328, 91] width 249 height 18
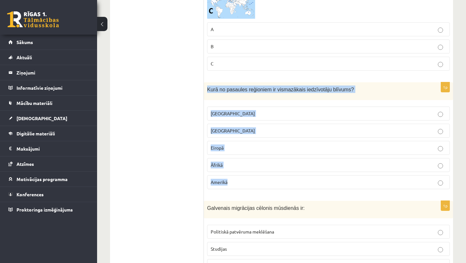
drag, startPoint x: 208, startPoint y: 94, endPoint x: 239, endPoint y: 189, distance: 100.2
click at [239, 189] on div "1p Kurā no pasaules reģioniem ir vismazākais iedzīvotāju blīvums? Austrālijā Āz…" at bounding box center [328, 138] width 249 height 112
copy div "Kurā no pasaules reģioniem ir vismazākais iedzīvotāju blīvums? Austrālijā Āzijā…"
click at [323, 113] on label "Austrālijā" at bounding box center [328, 113] width 243 height 14
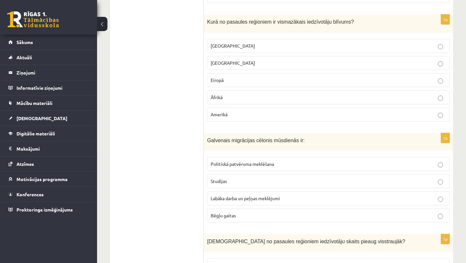
scroll to position [2941, 0]
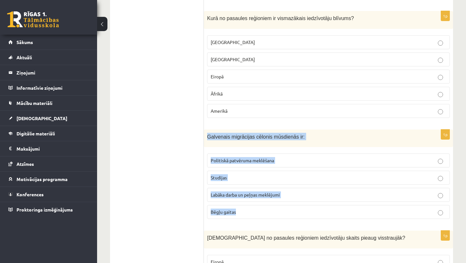
drag, startPoint x: 207, startPoint y: 141, endPoint x: 246, endPoint y: 215, distance: 84.2
click at [246, 215] on div "1p Galvenais migrācijas cēlonis mūsdienās ir: Politiskā patvēruma meklēšana Stu…" at bounding box center [328, 176] width 249 height 95
click at [335, 140] on p "Galvenais migrācijas cēlonis mūsdienās ir:" at bounding box center [312, 136] width 210 height 7
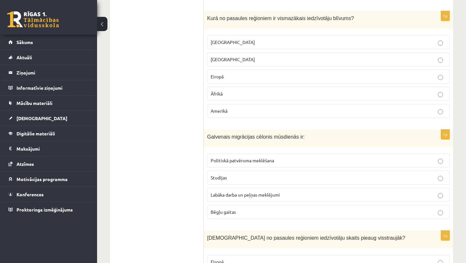
click at [294, 164] on p "Politiskā patvēruma meklēšana" at bounding box center [328, 160] width 235 height 7
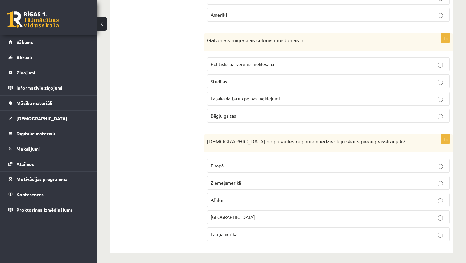
scroll to position [3045, 0]
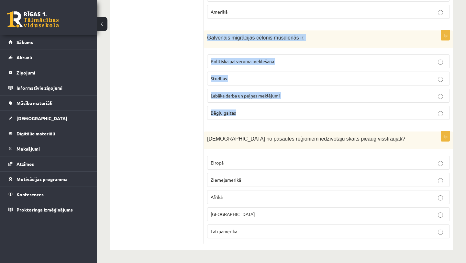
drag, startPoint x: 208, startPoint y: 38, endPoint x: 274, endPoint y: 119, distance: 105.3
click at [274, 119] on div "1p Galvenais migrācijas cēlonis mūsdienās ir: Politiskā patvēruma meklēšana Stu…" at bounding box center [328, 77] width 249 height 95
copy div "Galvenais migrācijas cēlonis mūsdienās ir: Politiskā patvēruma meklēšana Studij…"
click at [283, 91] on label "Labāka darba un peļņas meklējumi" at bounding box center [328, 96] width 243 height 14
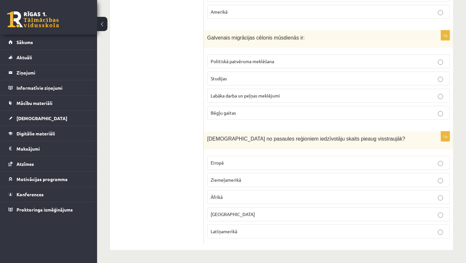
click at [308, 192] on label "Āfrikā" at bounding box center [328, 197] width 243 height 14
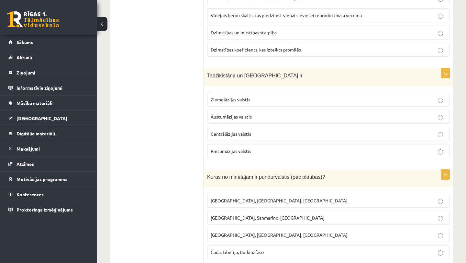
scroll to position [0, 0]
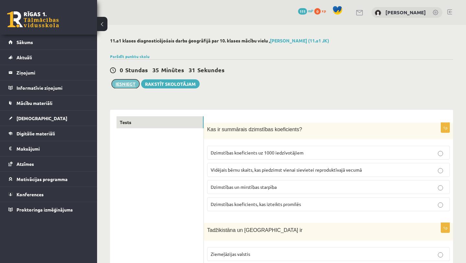
click at [126, 87] on button "Iesniegt" at bounding box center [126, 83] width 28 height 9
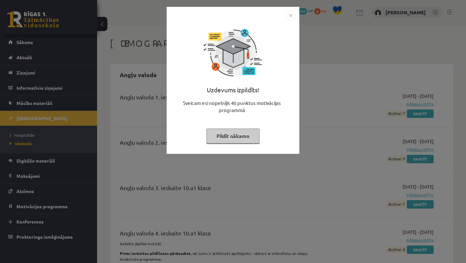
click at [289, 16] on img "Close" at bounding box center [291, 16] width 10 height 10
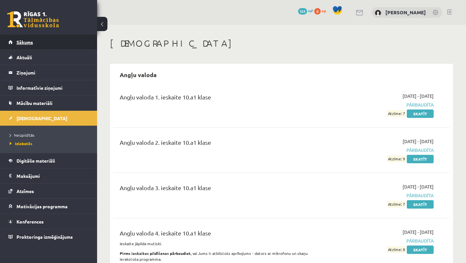
click at [60, 37] on link "Sākums" at bounding box center [48, 42] width 81 height 15
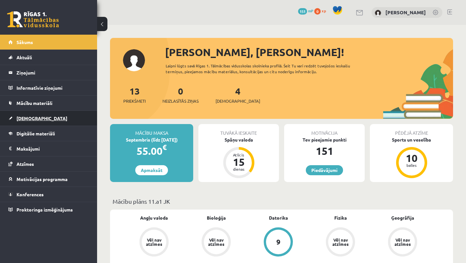
click at [53, 117] on link "[DEMOGRAPHIC_DATA]" at bounding box center [48, 118] width 81 height 15
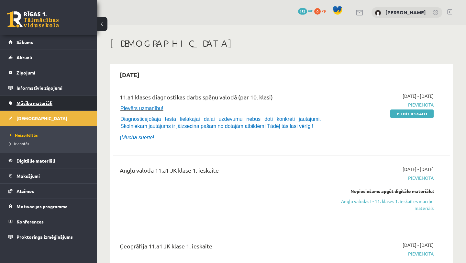
click at [50, 103] on span "Mācību materiāli" at bounding box center [34, 103] width 36 height 6
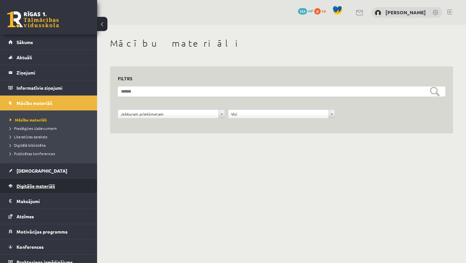
click at [53, 188] on span "Digitālie materiāli" at bounding box center [35, 186] width 38 height 6
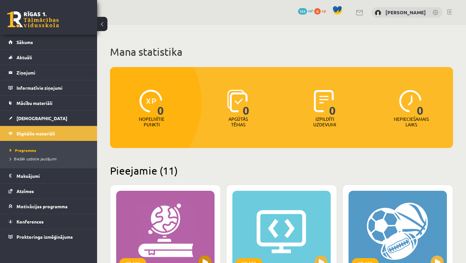
scroll to position [2, 0]
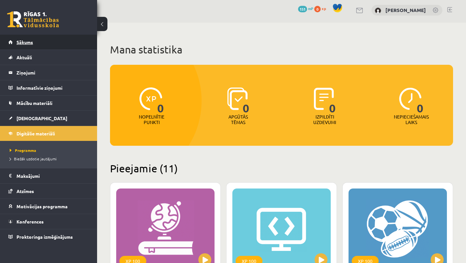
click at [85, 41] on link "Sākums" at bounding box center [48, 42] width 81 height 15
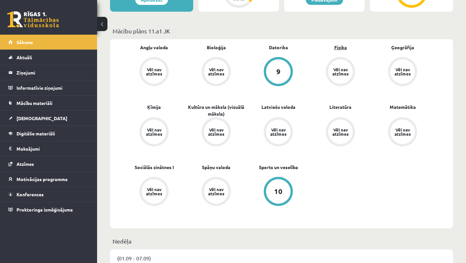
scroll to position [169, 0]
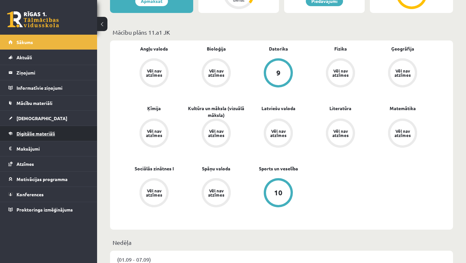
click at [65, 131] on link "Digitālie materiāli" at bounding box center [48, 133] width 81 height 15
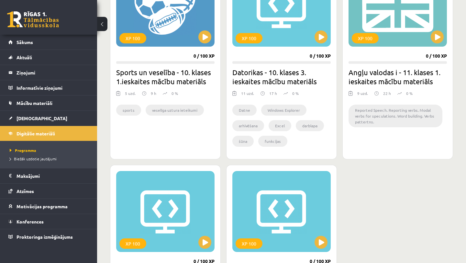
scroll to position [630, 0]
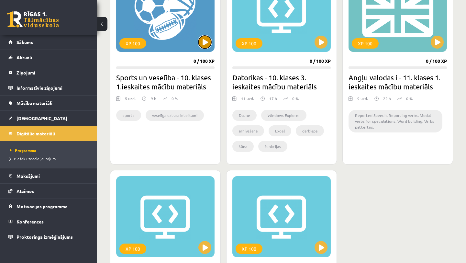
click at [207, 41] on button at bounding box center [204, 42] width 13 height 13
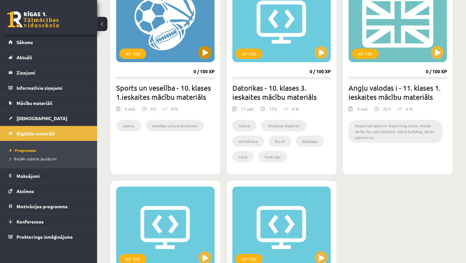
scroll to position [619, 0]
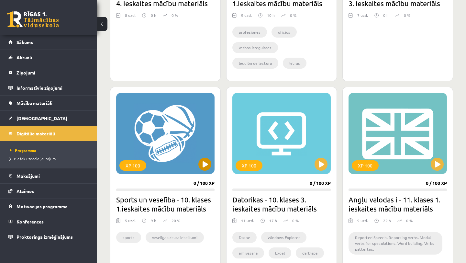
scroll to position [518, 0]
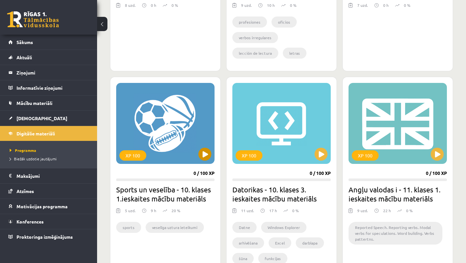
click at [207, 159] on div "XP 100" at bounding box center [165, 123] width 98 height 81
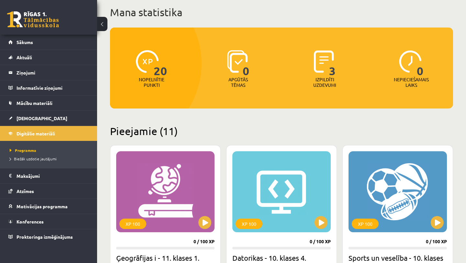
scroll to position [38, 0]
